Goal: Transaction & Acquisition: Purchase product/service

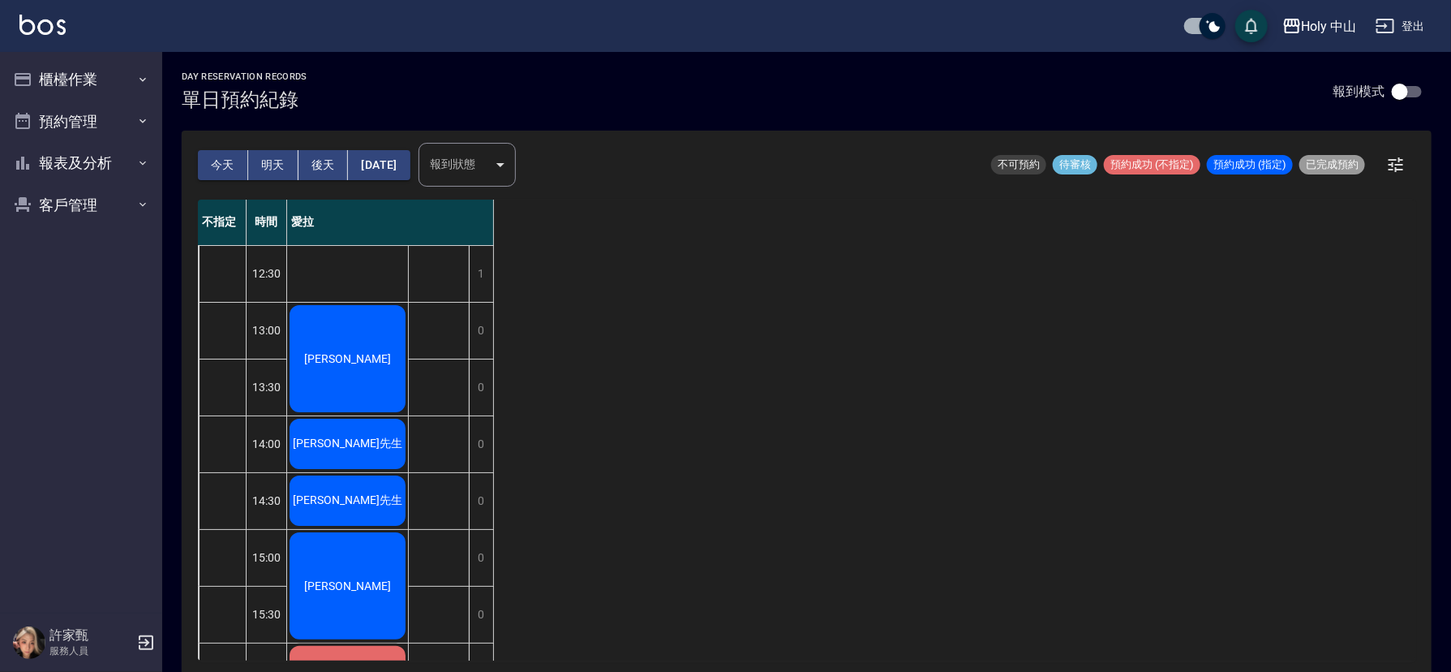
click at [365, 345] on div "[PERSON_NAME]" at bounding box center [347, 359] width 121 height 112
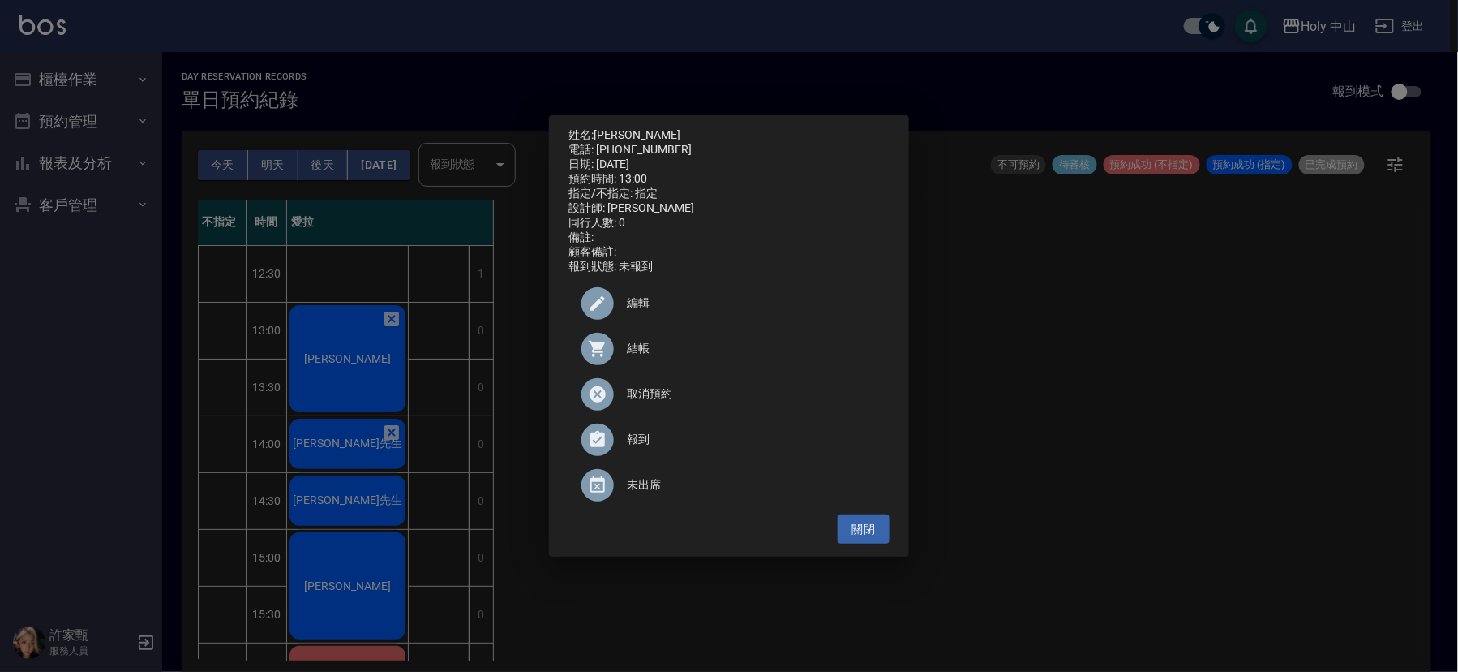
click at [633, 354] on span "結帳" at bounding box center [752, 348] width 250 height 17
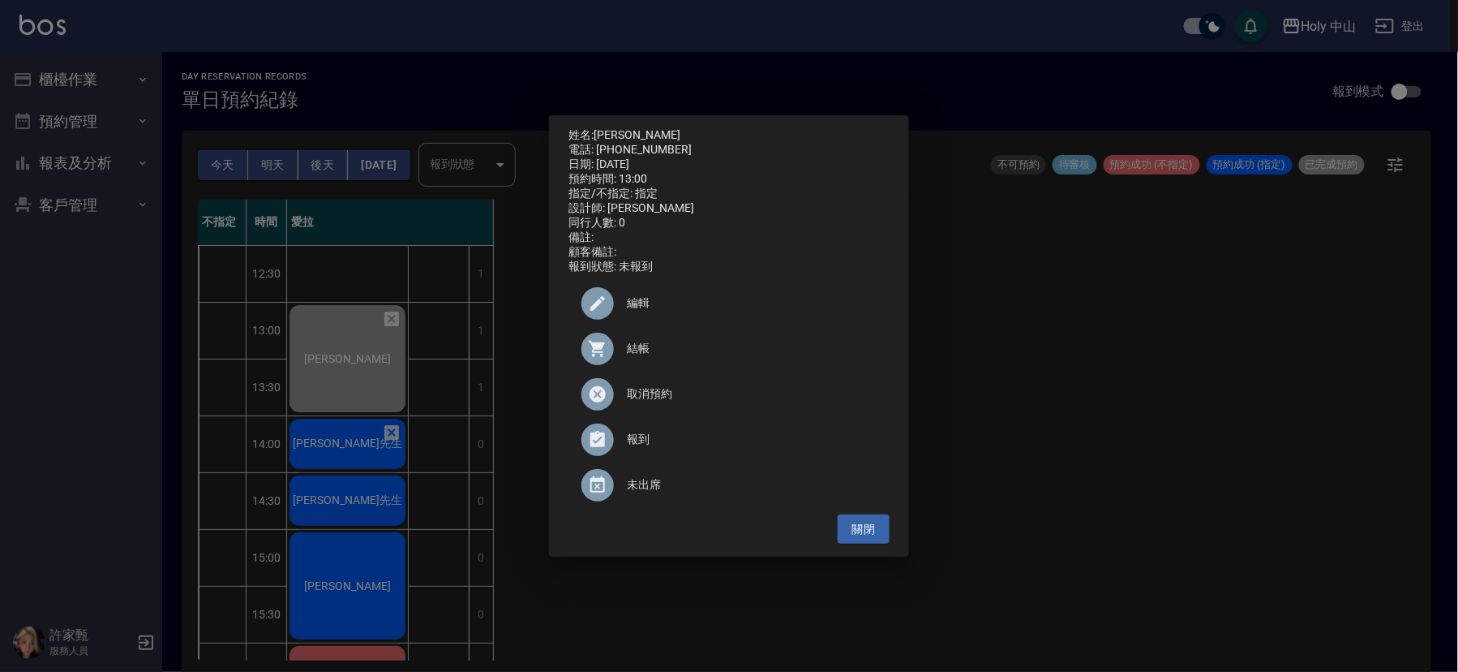
click at [1161, 440] on div "姓名: [PERSON_NAME] 電話: [PHONE_NUMBER] 日期: [DATE] 預約時間: 13:00 指定/不指定: 指定 設計師: 愛拉 …" at bounding box center [729, 336] width 1458 height 672
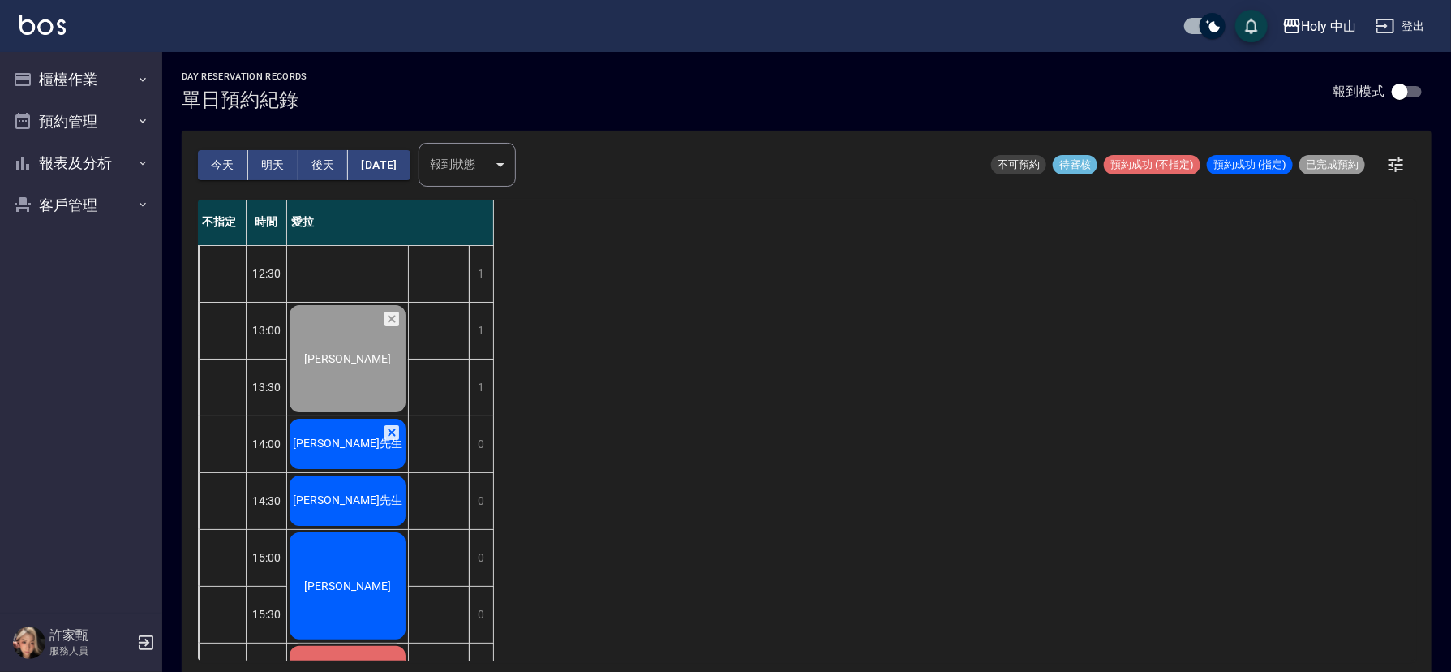
click at [328, 365] on span "[PERSON_NAME]先生" at bounding box center [347, 358] width 93 height 13
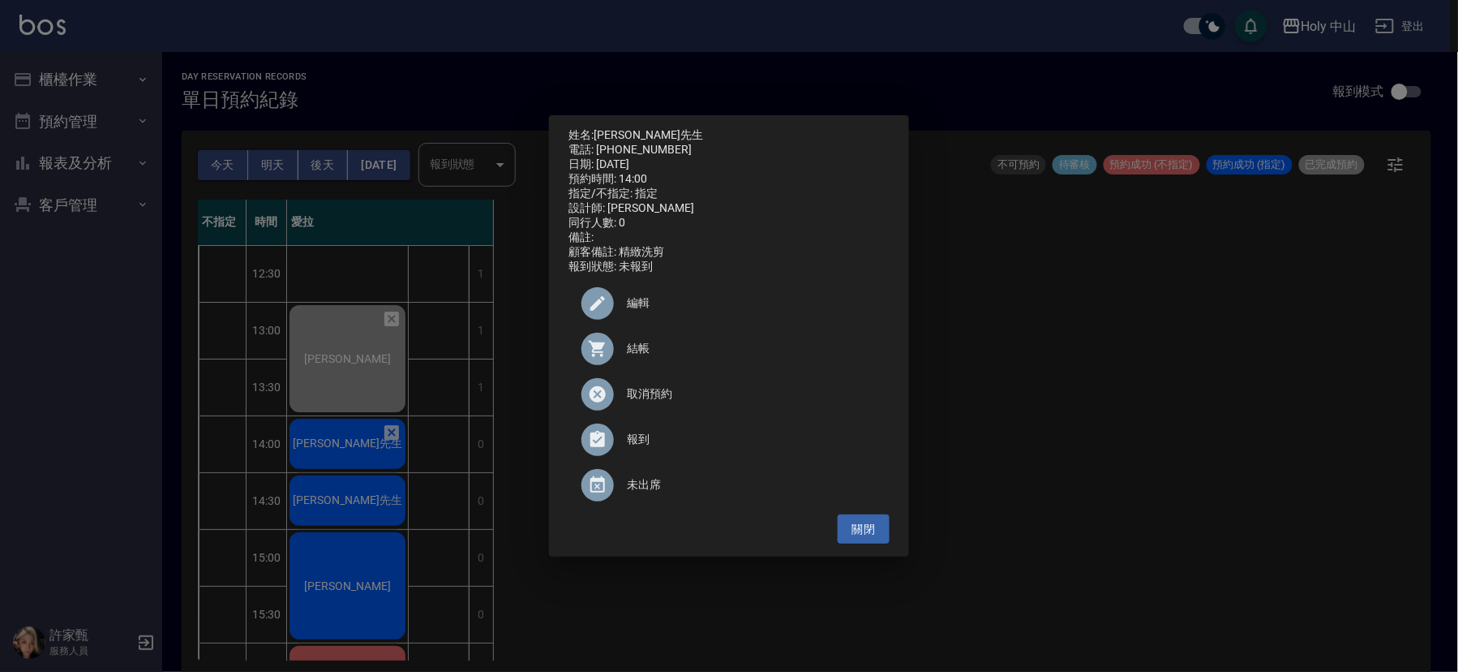
click at [1359, 459] on div "姓名: [PERSON_NAME]先生 電話: [PHONE_NUMBER] 日期: [DATE] 預約時間: 14:00 指定/不指定: 指定 設計師: 愛…" at bounding box center [729, 336] width 1458 height 672
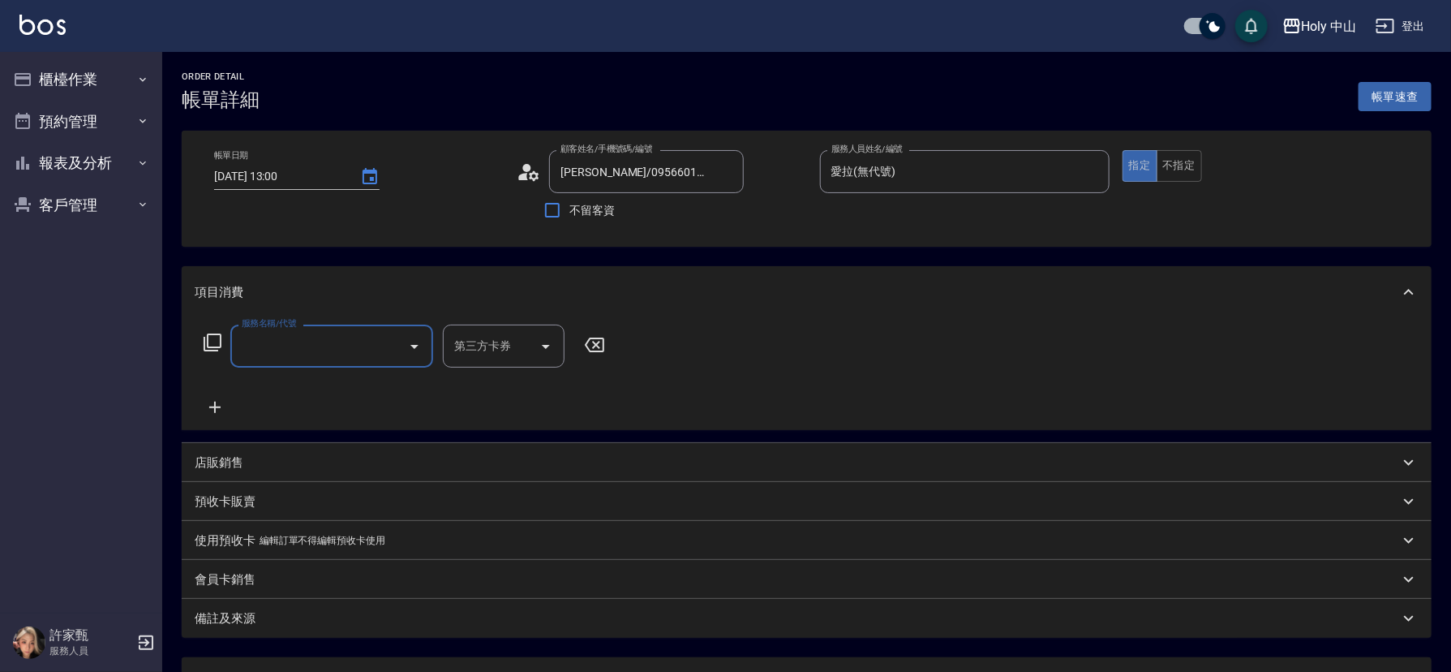
click at [333, 347] on input "服務名稱/代號" at bounding box center [320, 346] width 164 height 28
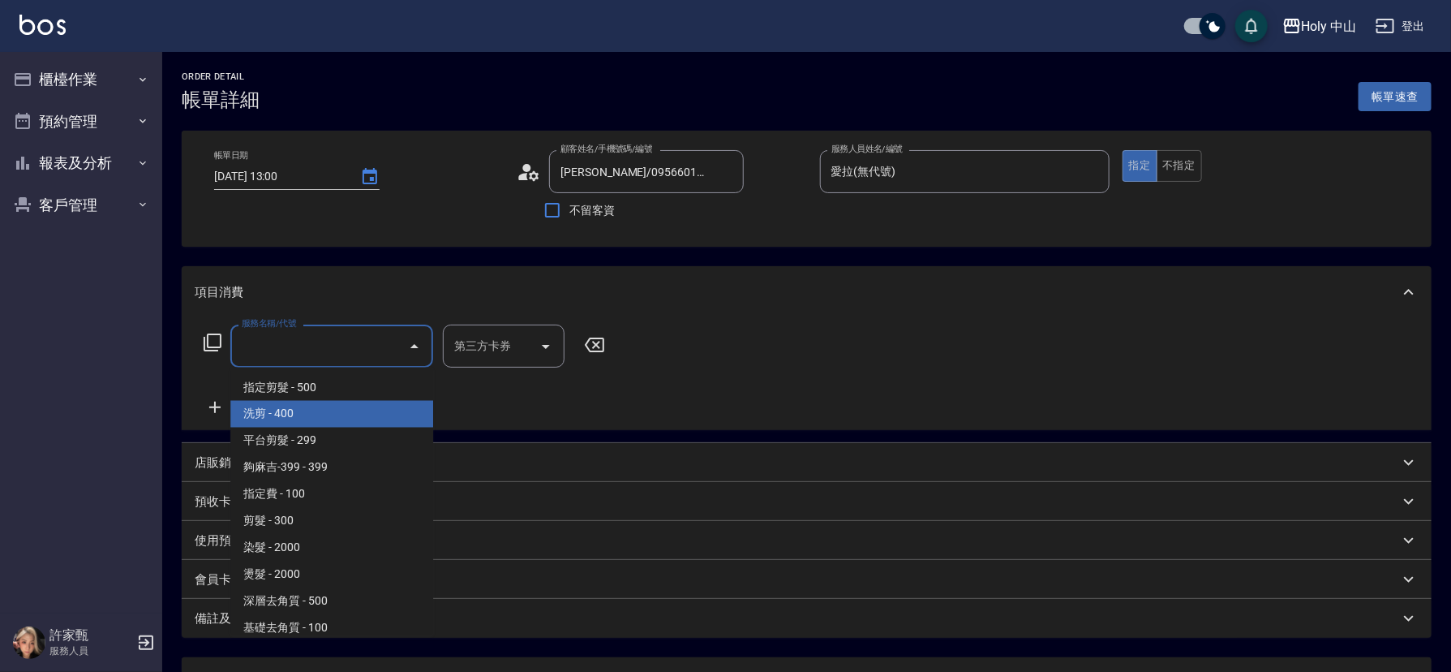
click at [303, 411] on span "洗剪 - 400" at bounding box center [331, 414] width 203 height 27
type input "洗剪(3)"
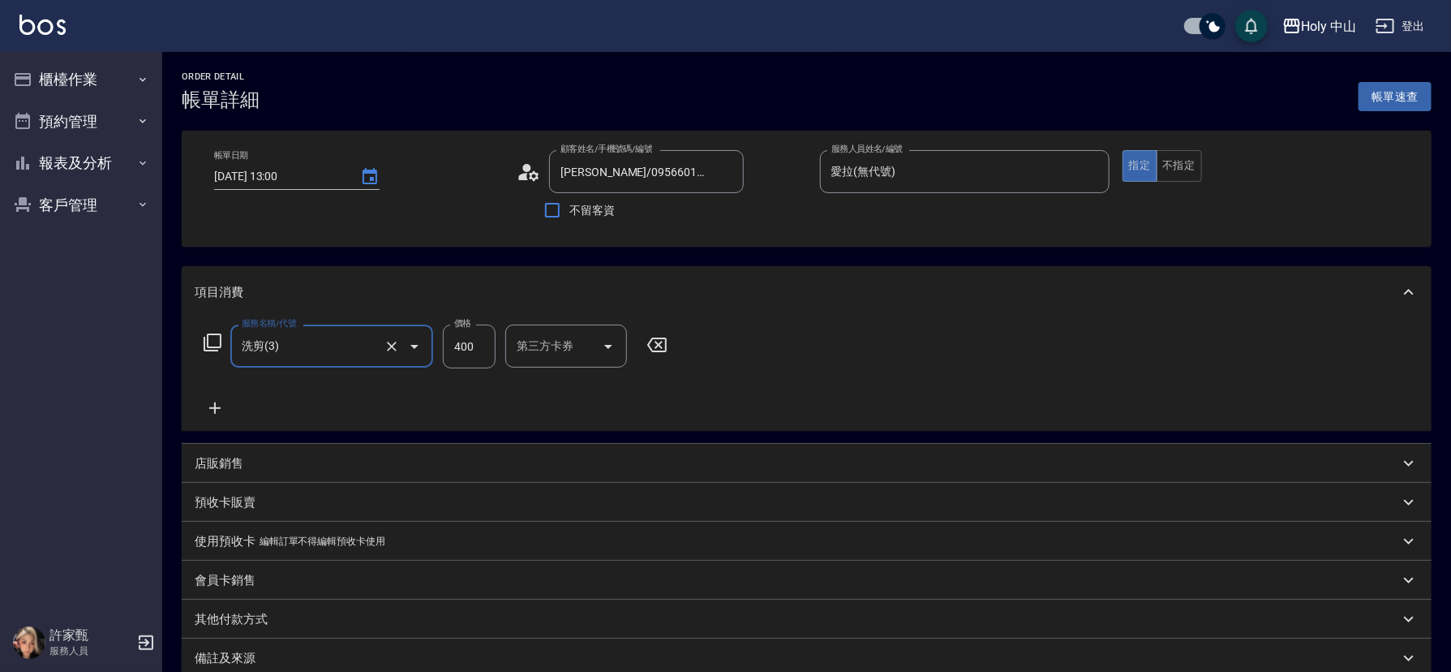
click at [470, 349] on input "400" at bounding box center [469, 346] width 53 height 44
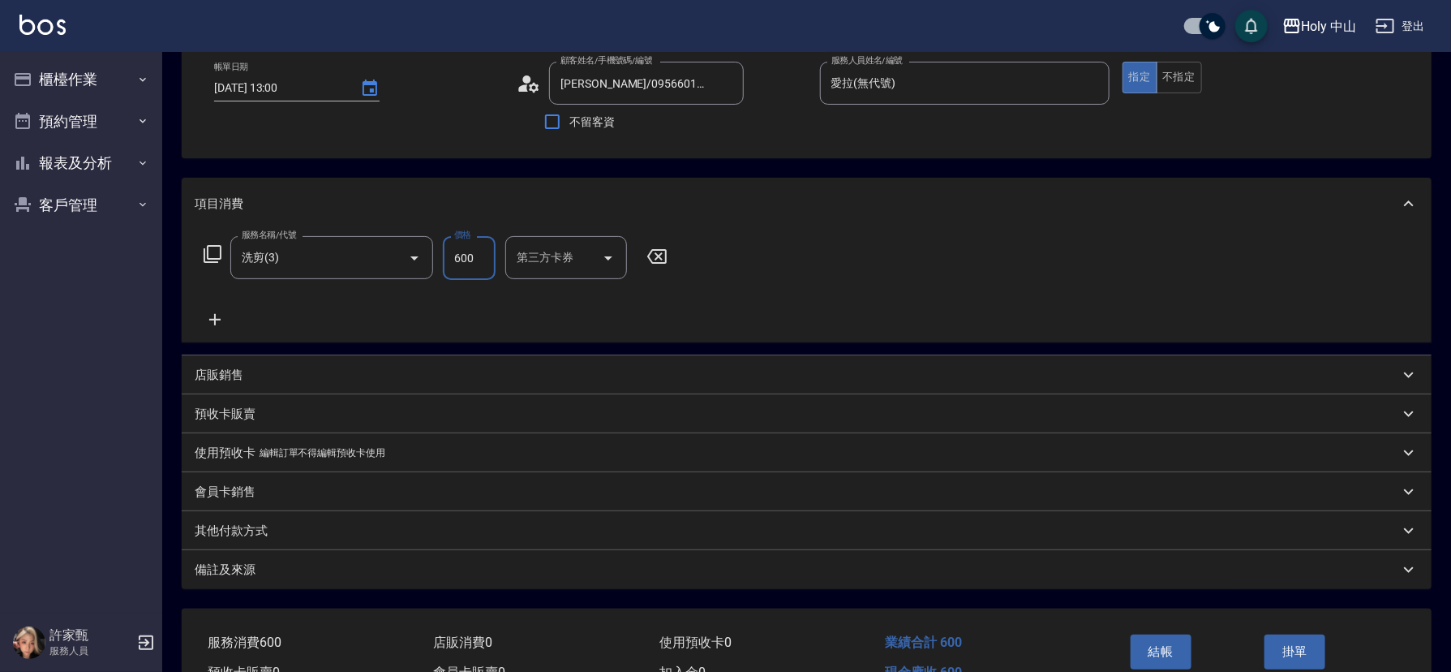
scroll to position [179, 0]
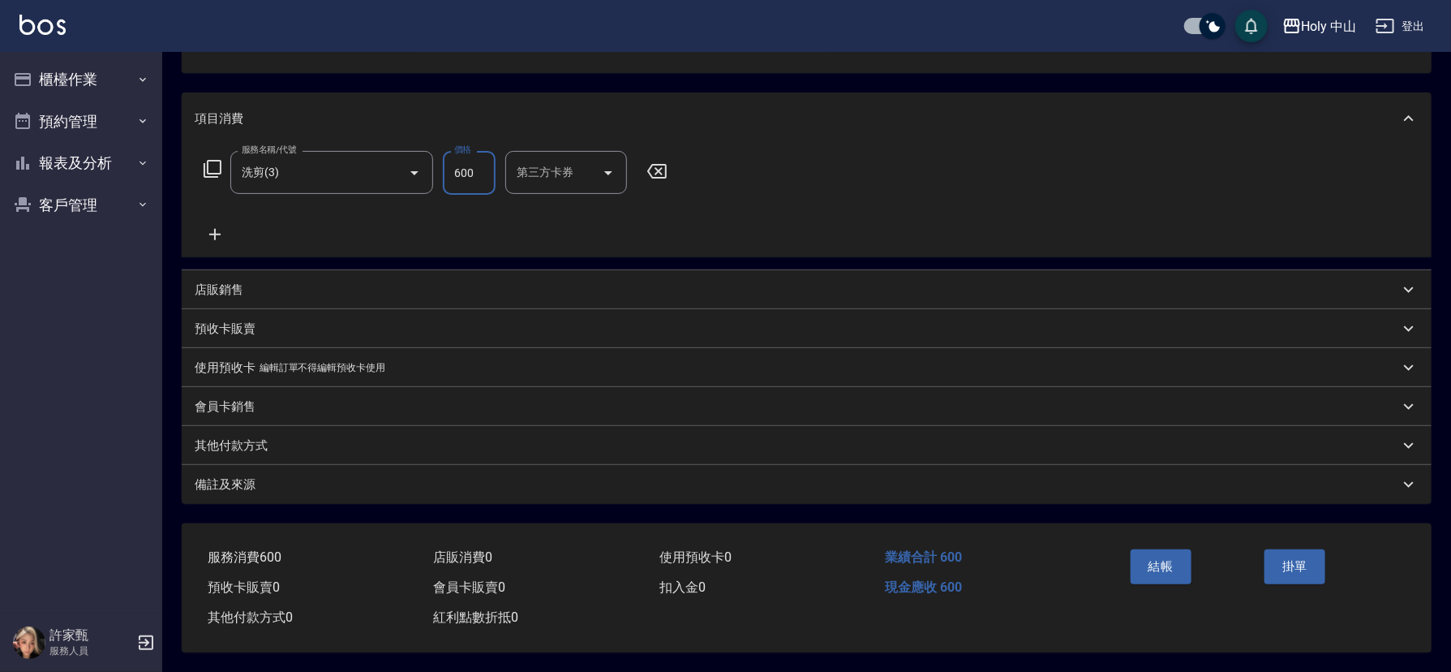
type input "600"
click at [617, 483] on div "備註及來源" at bounding box center [797, 484] width 1204 height 17
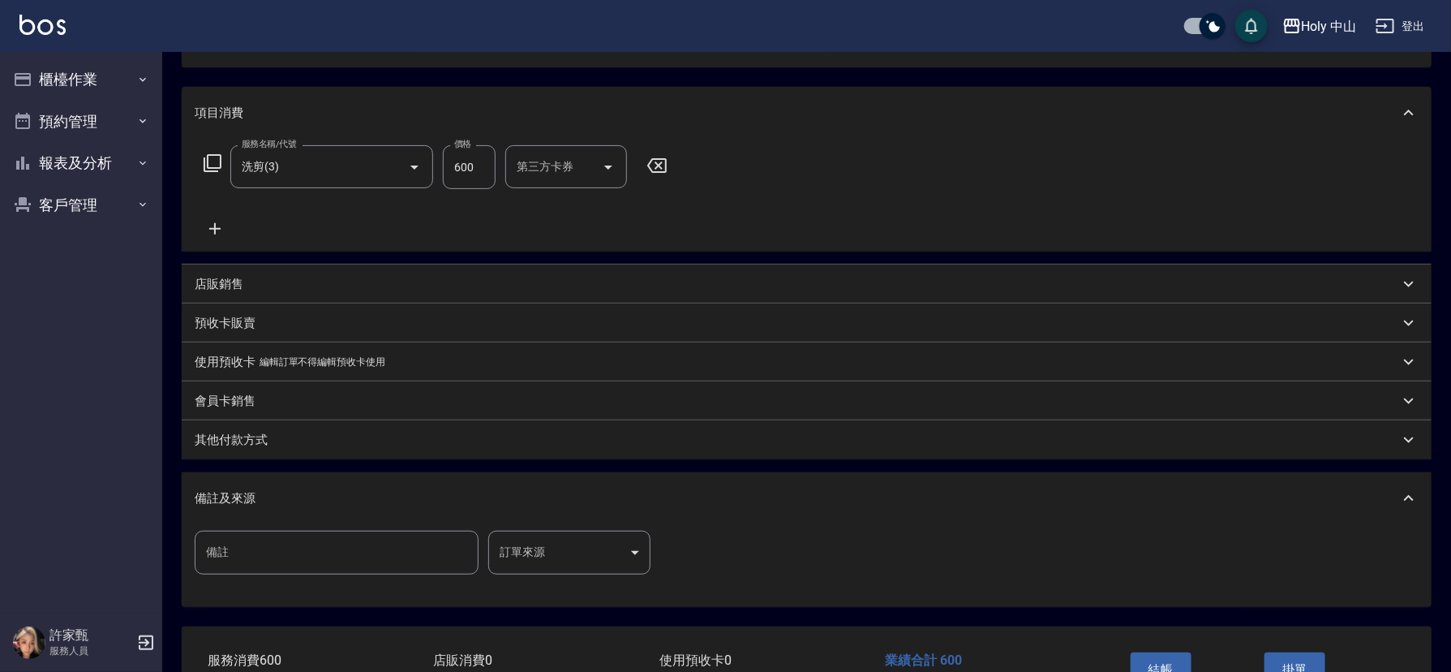
click at [569, 560] on body "Holy 中山 登出 櫃檯作業 打帳單 帳單列表 營業儀表板 現場電腦打卡 預約管理 預約管理 單日預約紀錄 單週預約紀錄 報表及分析 報表目錄 店家日報表 …" at bounding box center [725, 298] width 1451 height 954
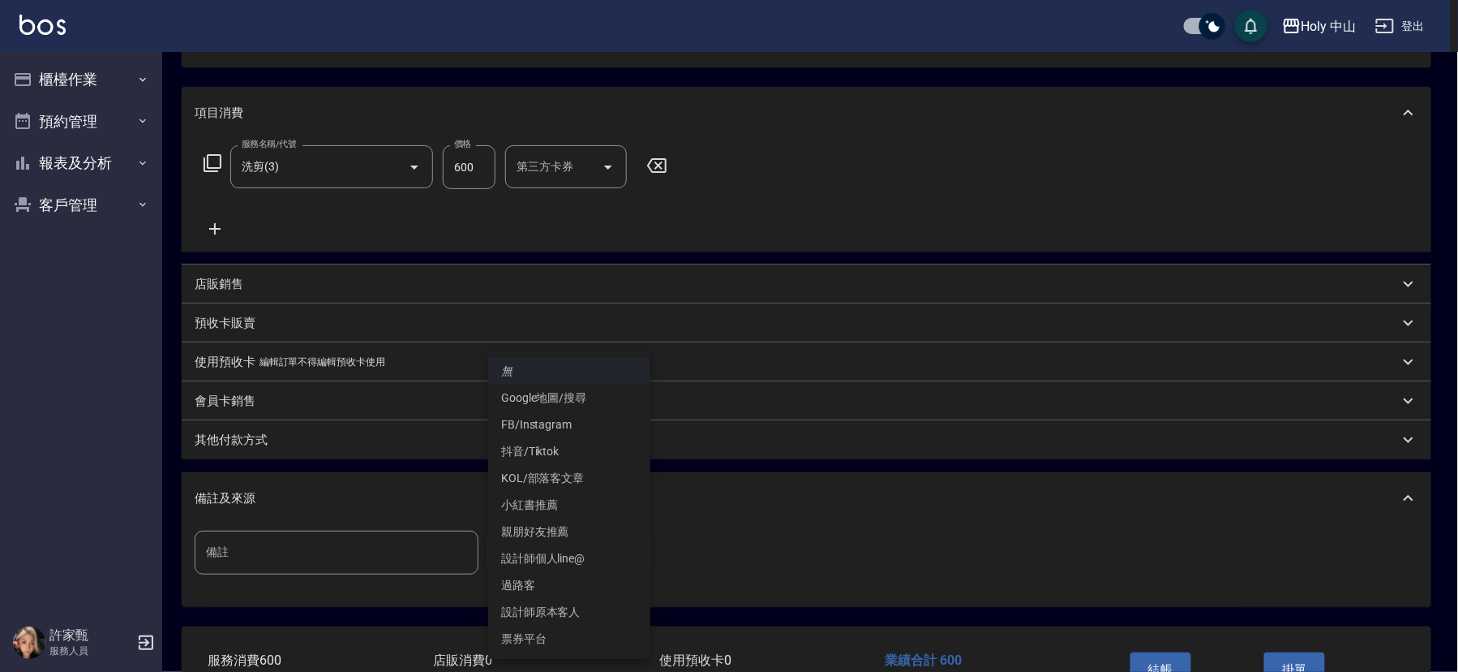
click at [572, 615] on li "設計師原本客人" at bounding box center [569, 612] width 162 height 27
type input "設計師原本客人"
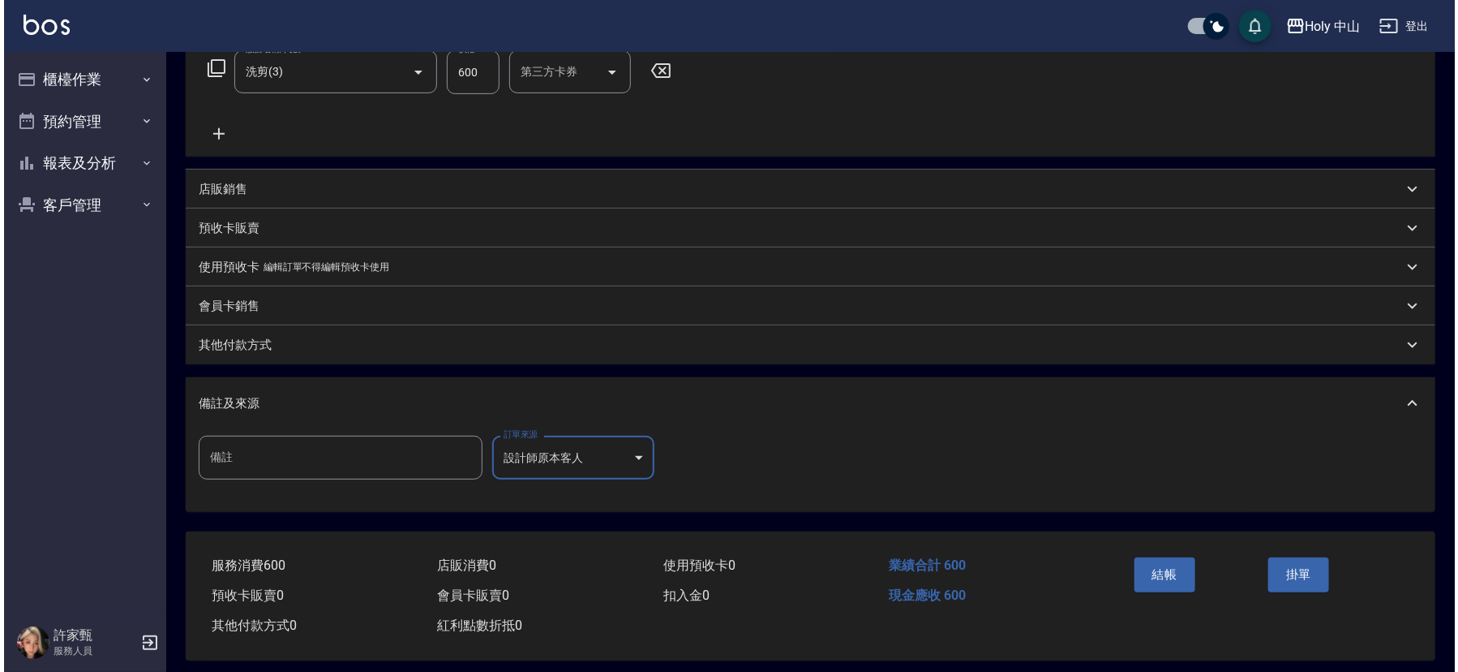
scroll to position [288, 0]
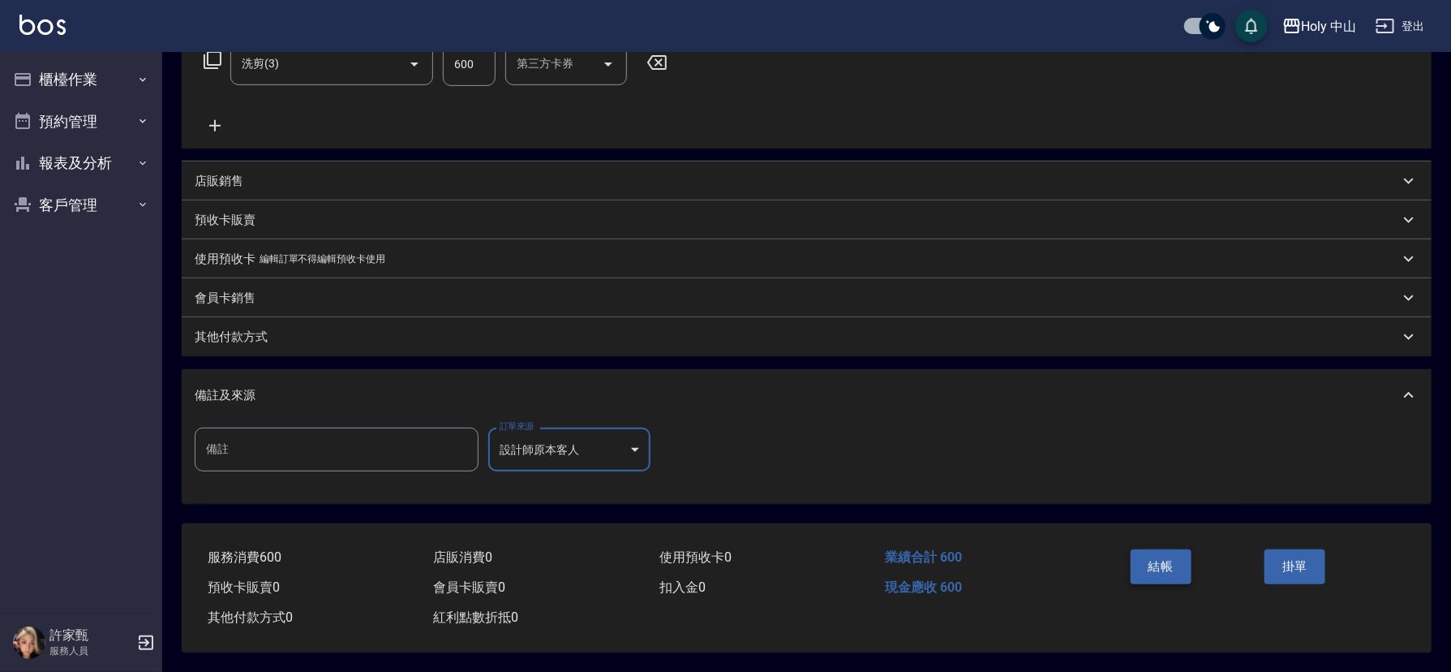
click at [1163, 560] on button "結帳" at bounding box center [1161, 566] width 61 height 34
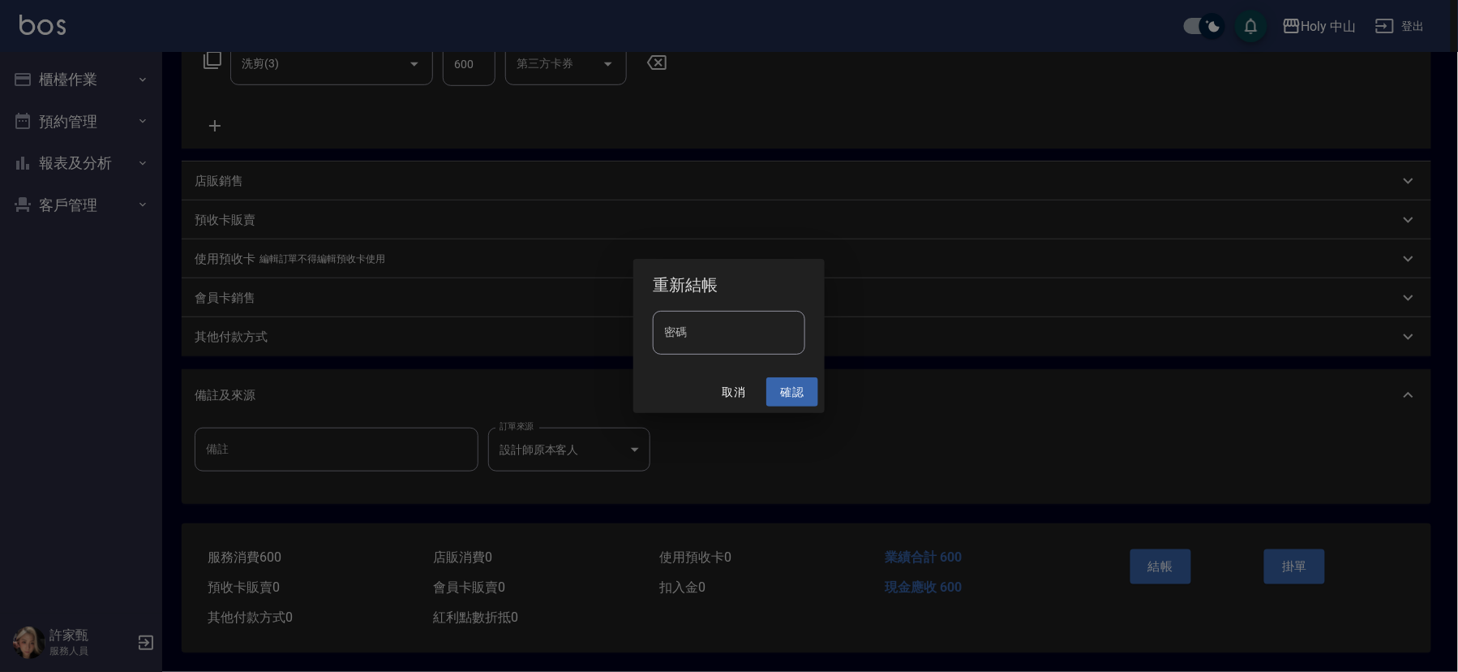
click at [806, 384] on button "確認" at bounding box center [792, 392] width 52 height 30
